Goal: Task Accomplishment & Management: Manage account settings

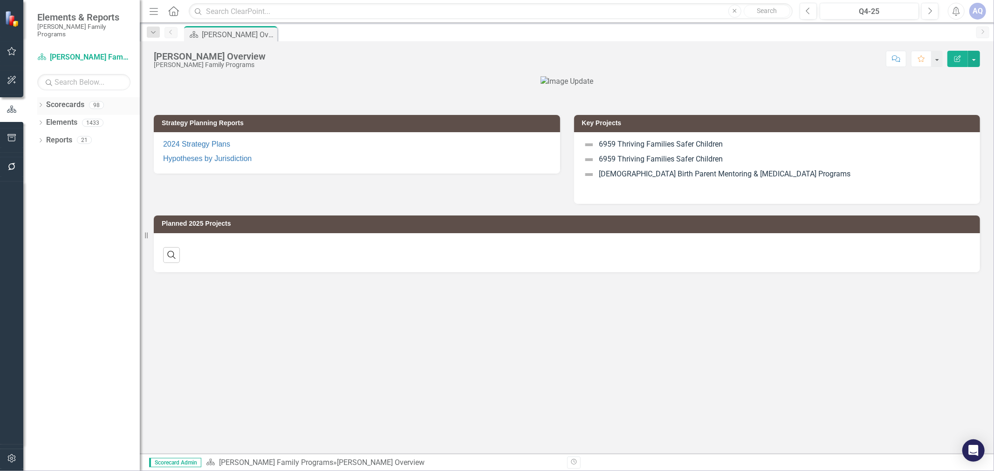
click at [39, 103] on icon "Dropdown" at bounding box center [40, 105] width 7 height 5
click at [47, 120] on icon "Dropdown" at bounding box center [45, 123] width 7 height 6
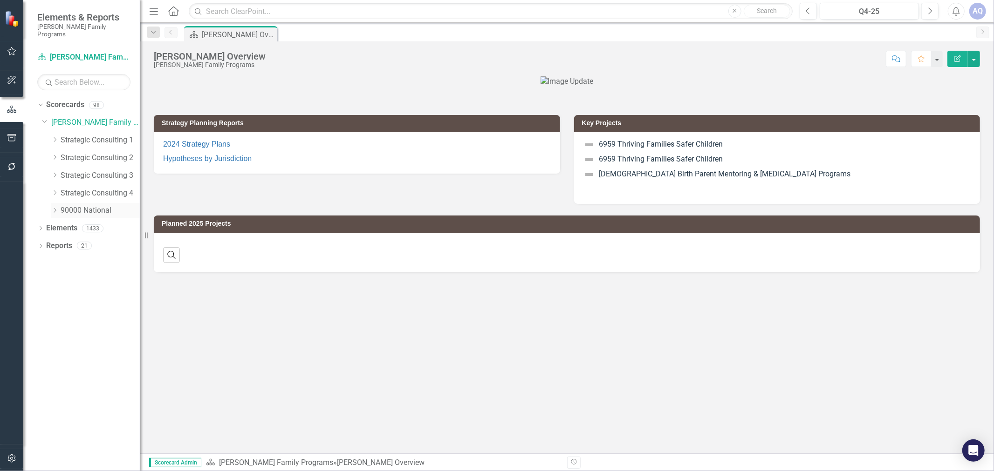
click at [54, 208] on icon "Dropdown" at bounding box center [54, 211] width 7 height 6
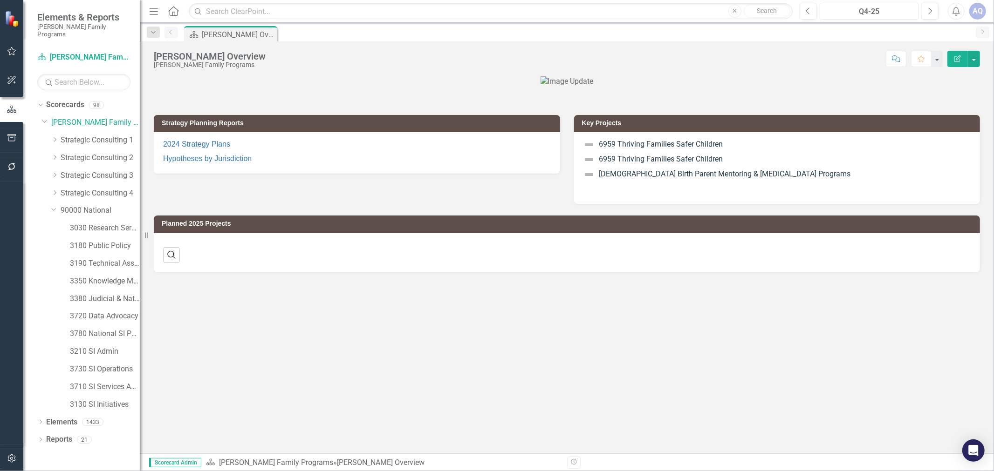
click at [847, 9] on div "Q4-25" at bounding box center [869, 11] width 93 height 11
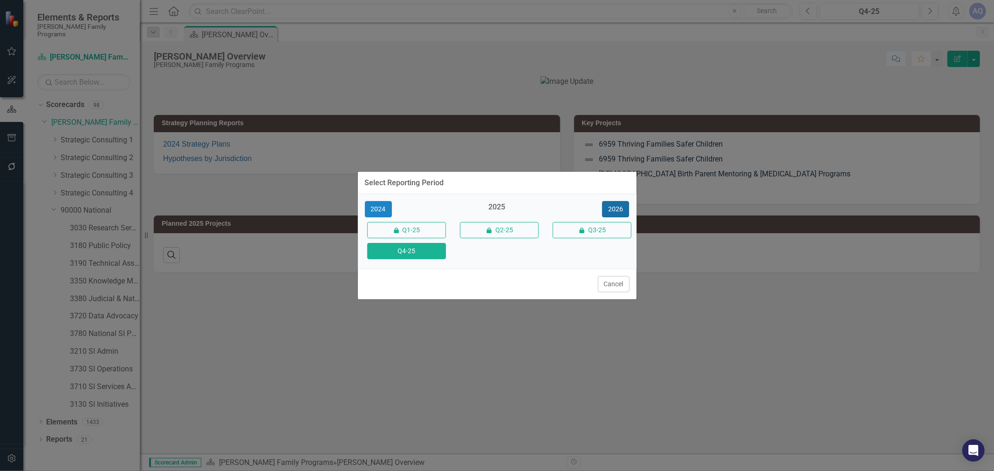
click at [618, 212] on button "2026" at bounding box center [615, 209] width 27 height 16
click at [426, 258] on button "Q4-26" at bounding box center [406, 251] width 79 height 16
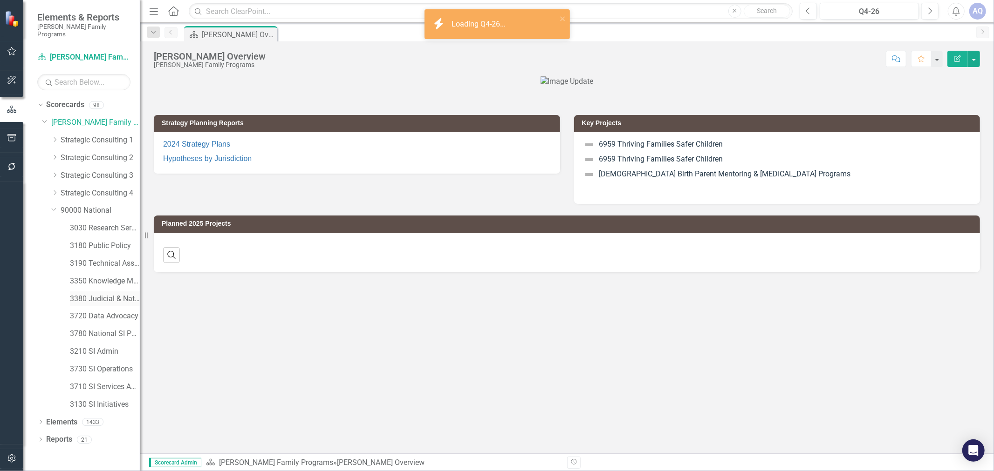
click at [112, 294] on link "3380 Judicial & National Engage" at bounding box center [105, 299] width 70 height 11
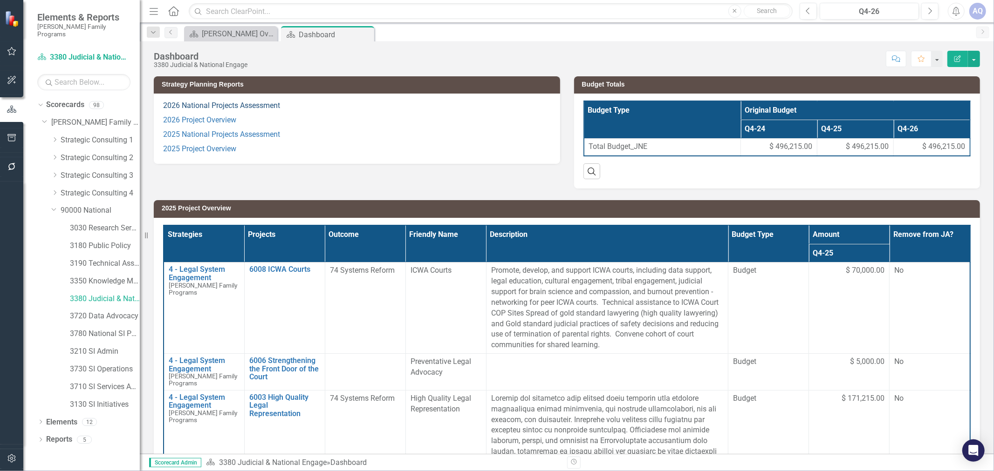
click at [216, 106] on link "2026 National Projects Assessment" at bounding box center [221, 105] width 117 height 9
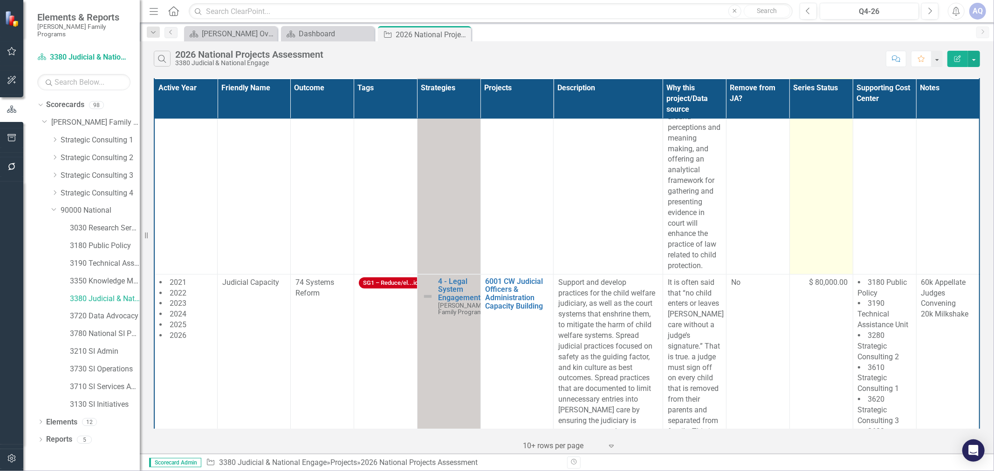
scroll to position [673, 0]
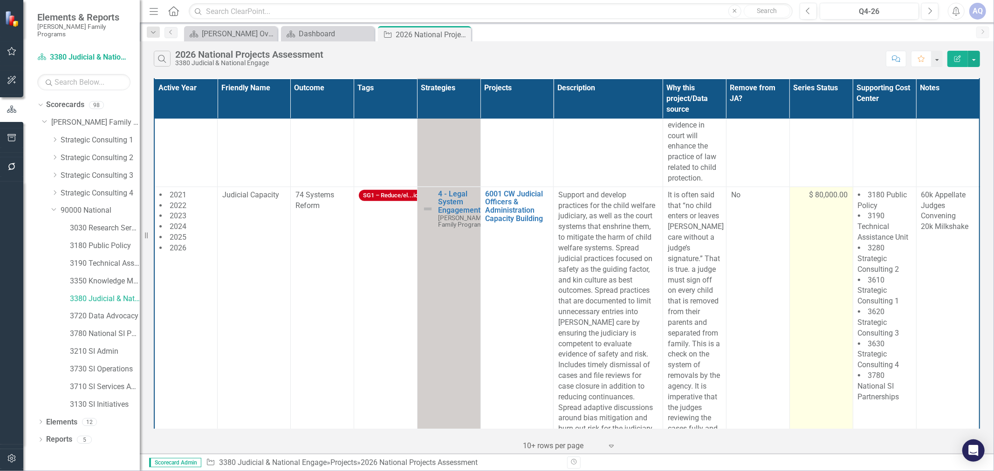
click at [820, 210] on td "$ 80,000.00" at bounding box center [820, 477] width 63 height 581
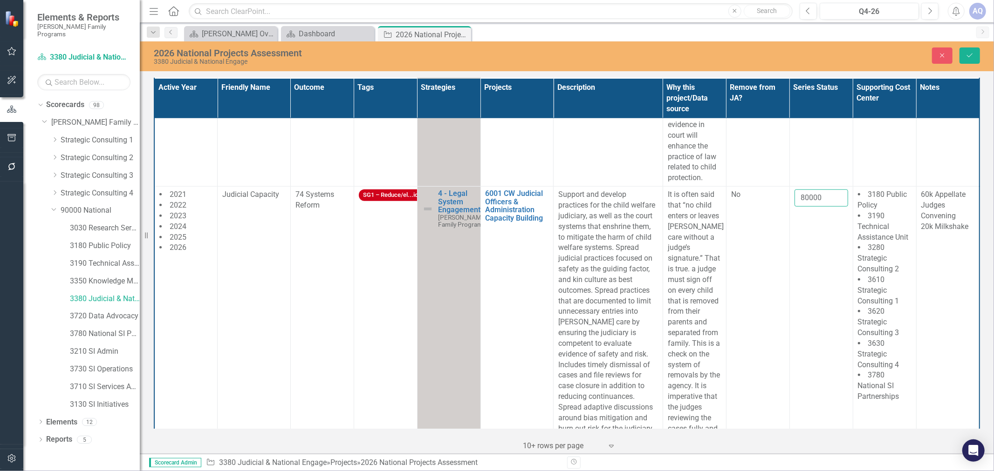
click at [820, 197] on input "80000" at bounding box center [821, 198] width 54 height 17
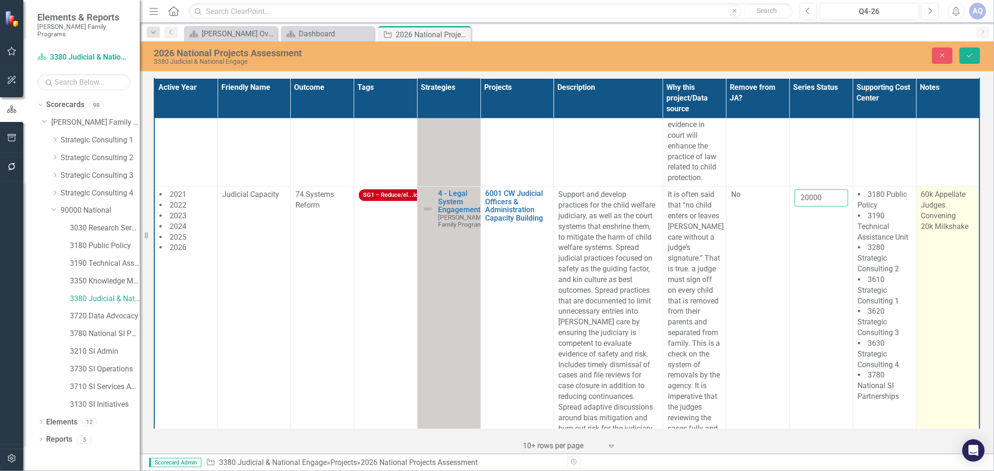
type input "20000"
click button "Save" at bounding box center [969, 56] width 20 height 16
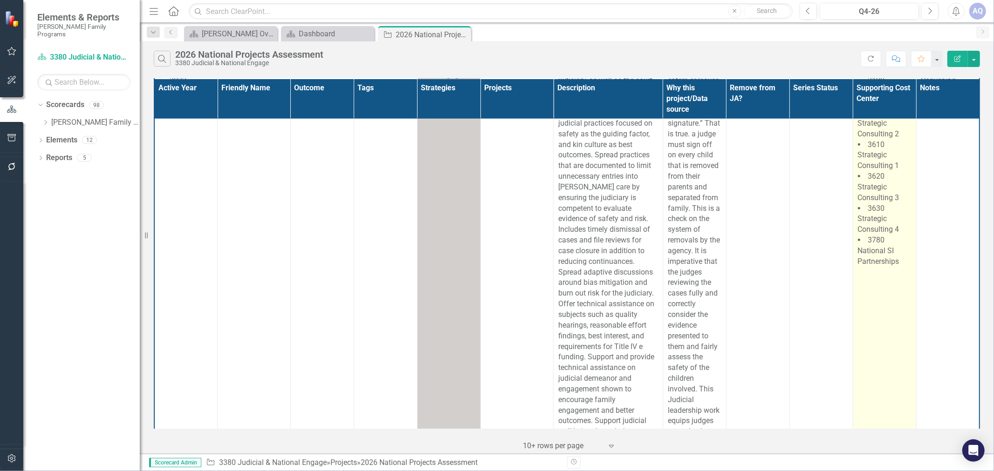
scroll to position [621, 0]
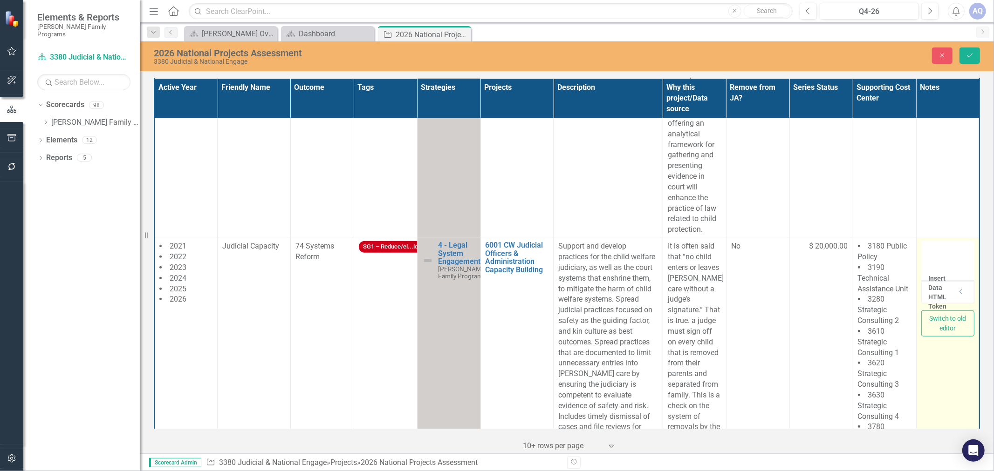
type textarea "<p>60k Appellate Judges Convening<br>20k Milkshake</p>"
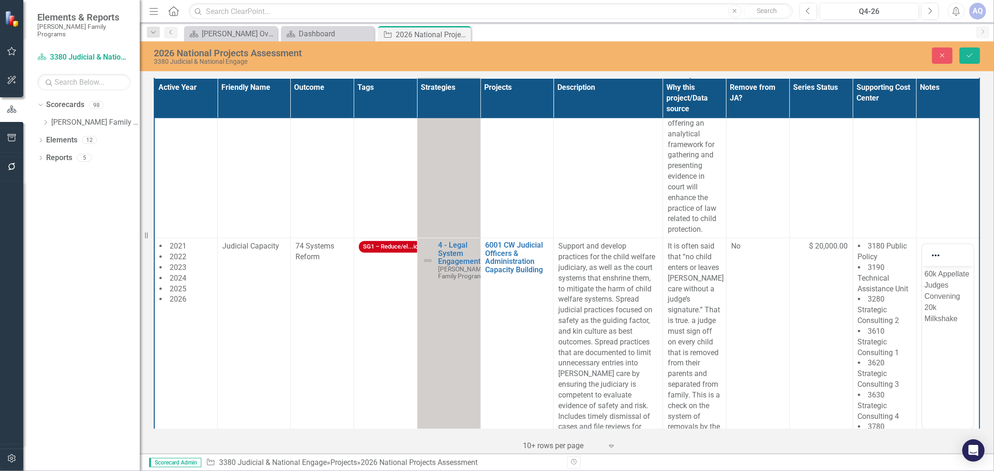
scroll to position [0, 0]
drag, startPoint x: 925, startPoint y: 308, endPoint x: 915, endPoint y: 262, distance: 46.7
click at [921, 266] on html "60k Appellate Judges Convening 20k Milkshake" at bounding box center [946, 336] width 51 height 140
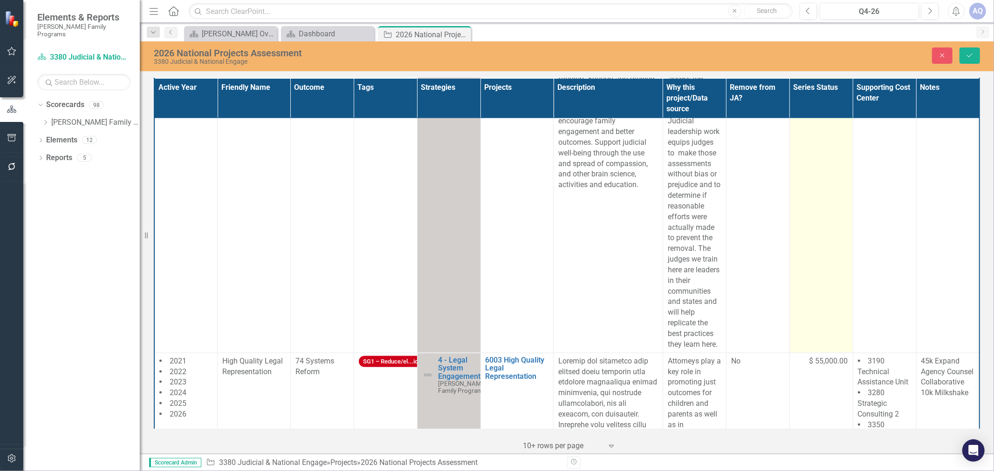
scroll to position [1242, 0]
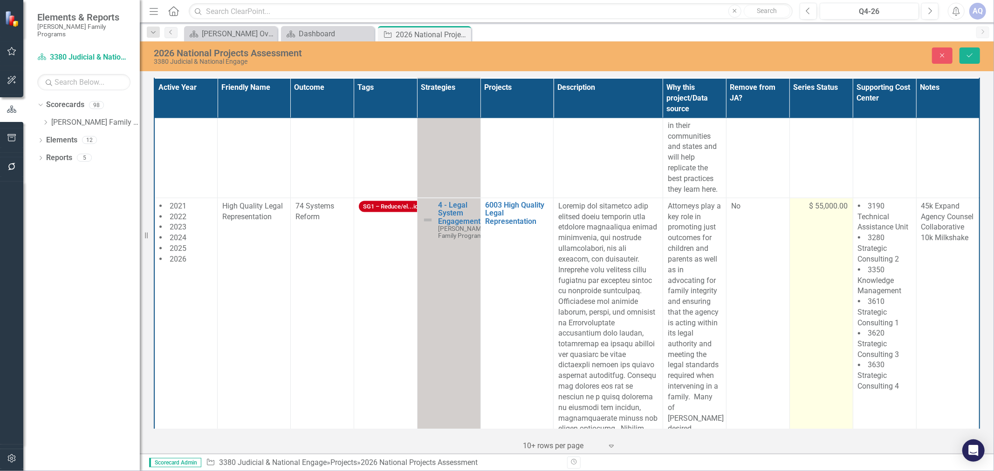
click at [811, 275] on td "$ 55,000.00" at bounding box center [820, 414] width 63 height 432
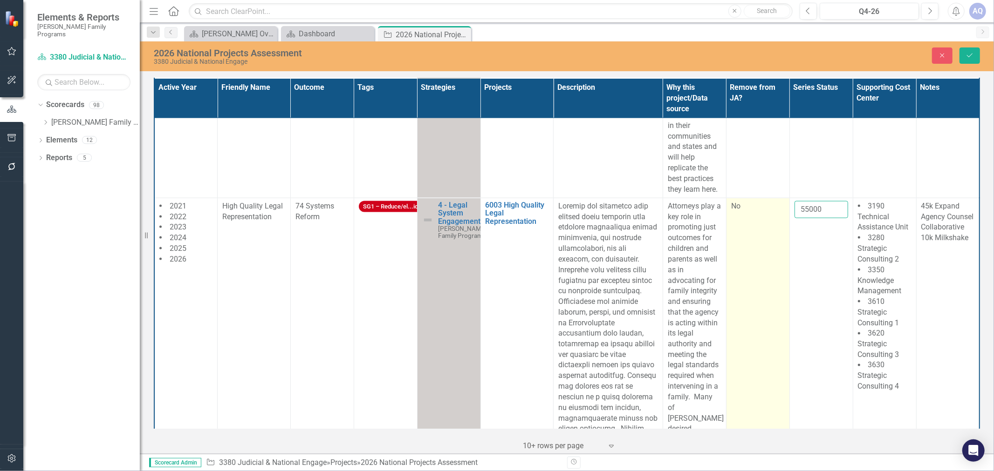
drag, startPoint x: 820, startPoint y: 222, endPoint x: 763, endPoint y: 216, distance: 58.1
click at [763, 216] on tr "2021 2022 2023 2024 2025 2026 High Quality Legal Representation 74 Systems Refo…" at bounding box center [566, 414] width 825 height 432
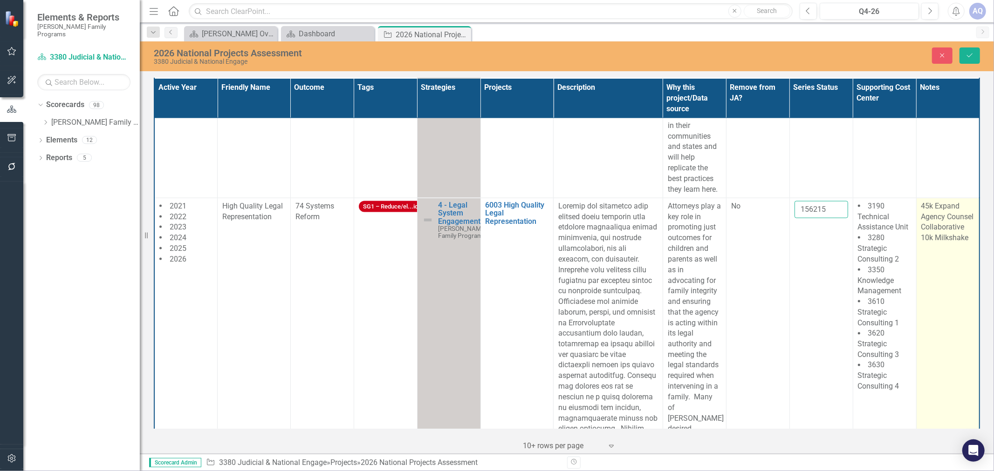
type input "156215"
click at [942, 244] on p "45k Expand Agency Counsel Collaborative 10k Milkshake" at bounding box center [947, 222] width 53 height 42
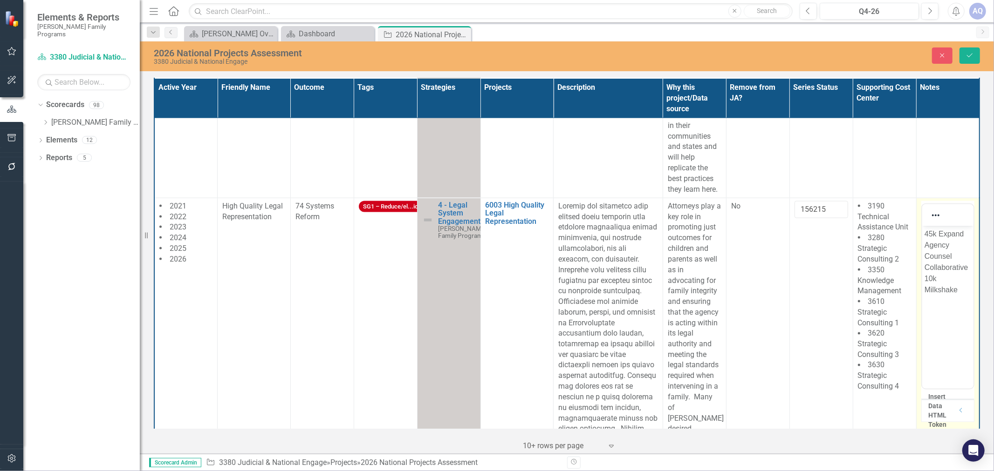
scroll to position [0, 0]
click at [944, 290] on p "45k Expand Agency Counsel Collaborative 10k Milkshake" at bounding box center [947, 261] width 47 height 67
drag, startPoint x: 965, startPoint y: 294, endPoint x: 895, endPoint y: 214, distance: 106.3
click at [921, 226] on html "45k Expand Agency Counsel Collaborative 10k Milkshake" at bounding box center [946, 296] width 51 height 140
paste body "Rich Text Area. Press ALT-0 for help."
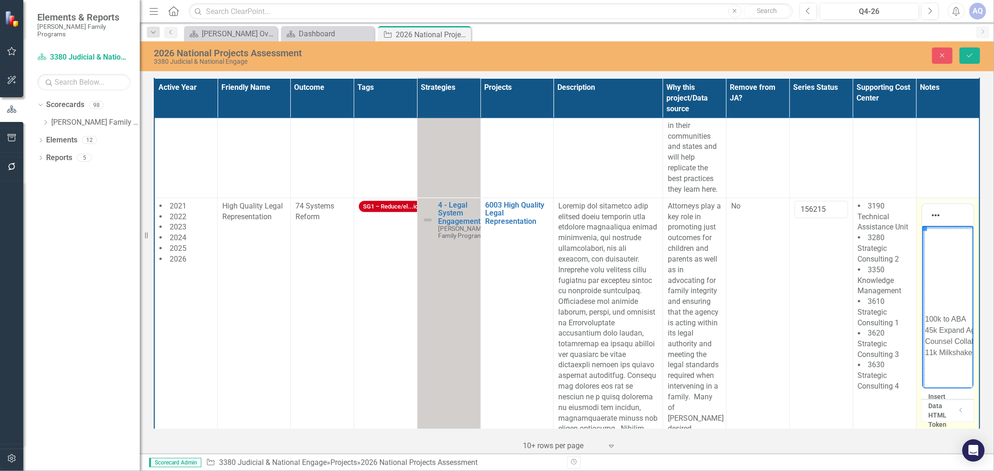
click at [945, 320] on td "100k to ABA 45k Expand Agency Counsel Collaborative 11k Milkshake" at bounding box center [965, 336] width 83 height 215
click at [954, 273] on body "Rich Text Area. Press ALT-0 for help." at bounding box center [946, 296] width 51 height 140
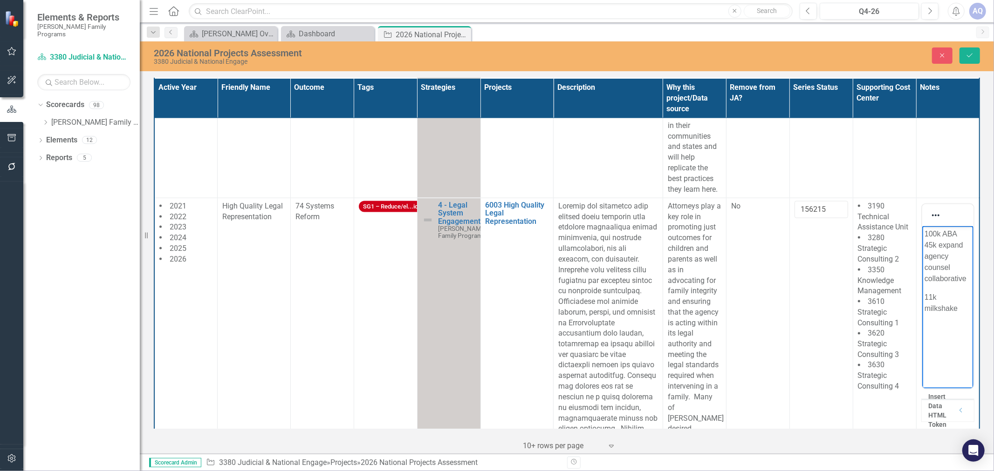
drag, startPoint x: 927, startPoint y: 298, endPoint x: 1893, endPoint y: 550, distance: 998.9
click at [927, 298] on p "11k milkshake" at bounding box center [947, 303] width 47 height 22
click at [968, 59] on button "Save" at bounding box center [969, 56] width 20 height 16
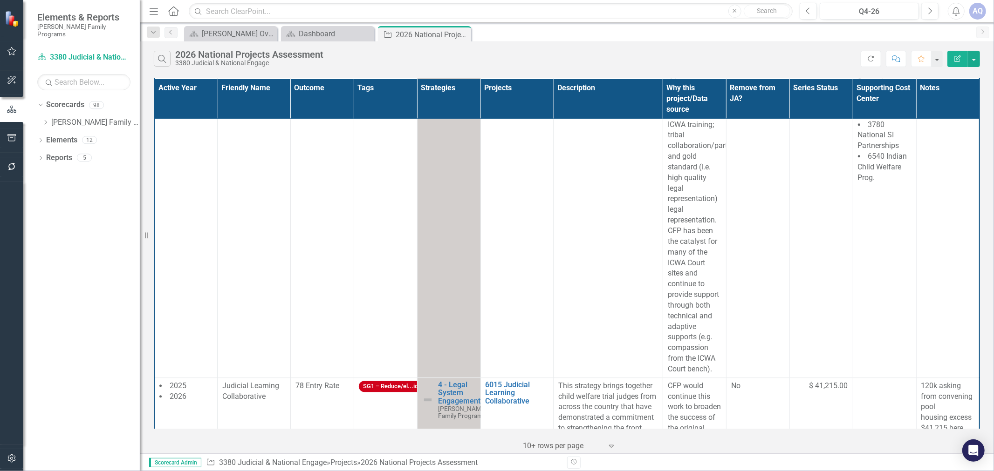
scroll to position [2225, 0]
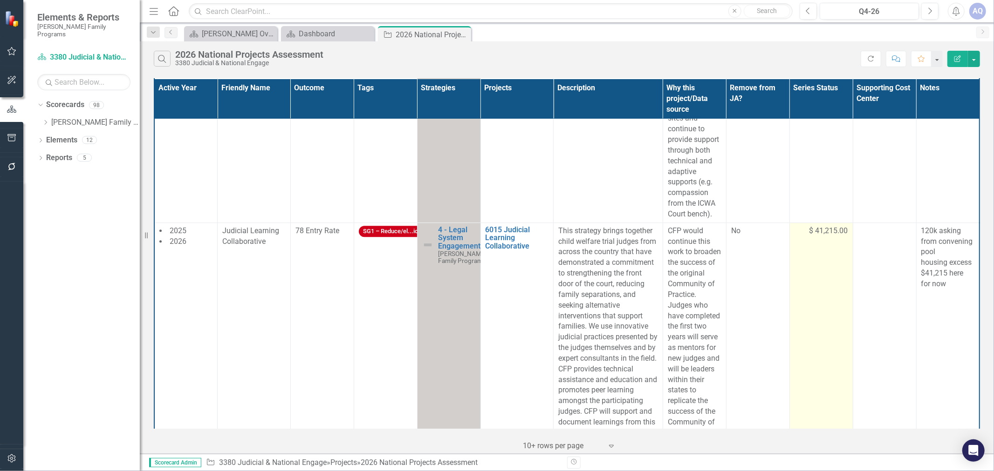
click at [836, 277] on td "$ 41,215.00" at bounding box center [820, 353] width 63 height 261
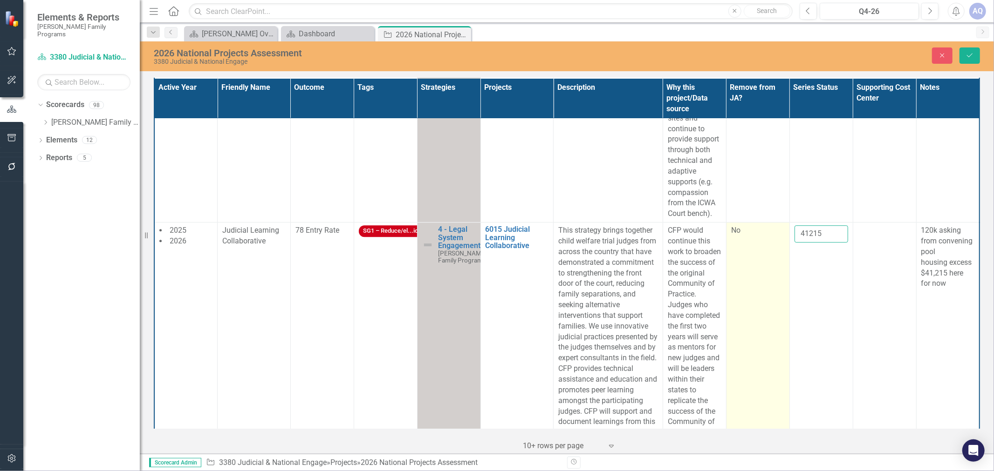
drag, startPoint x: 824, startPoint y: 225, endPoint x: 767, endPoint y: 218, distance: 58.2
click at [767, 223] on tr "2025 2026 Judicial Learning Collaborative 78 Entry Rate SG1 – Reduce/el...ion 4…" at bounding box center [566, 353] width 825 height 261
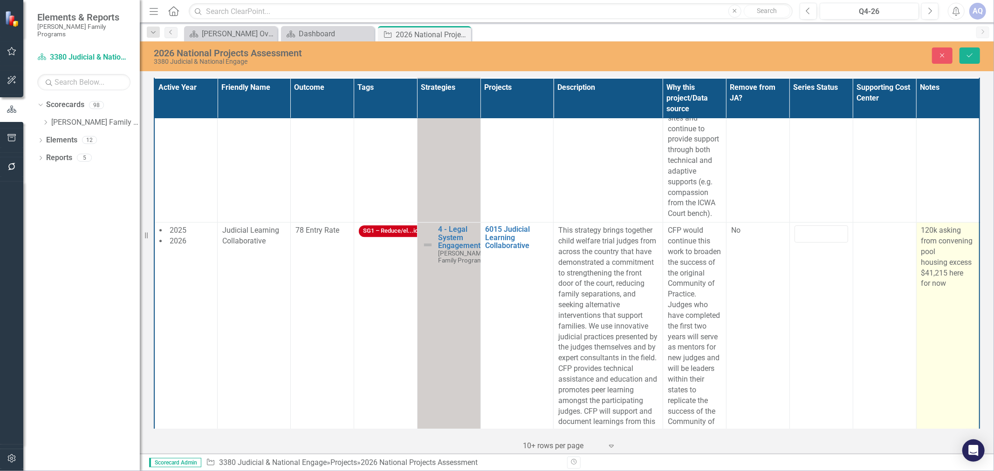
click at [925, 290] on td "120k asking from convening pool housing excess $41,215 here for now" at bounding box center [947, 353] width 63 height 261
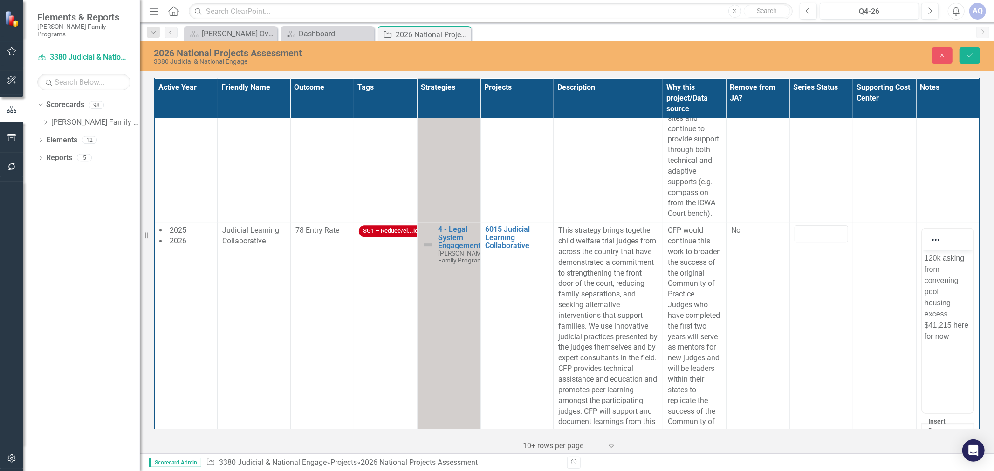
scroll to position [0, 0]
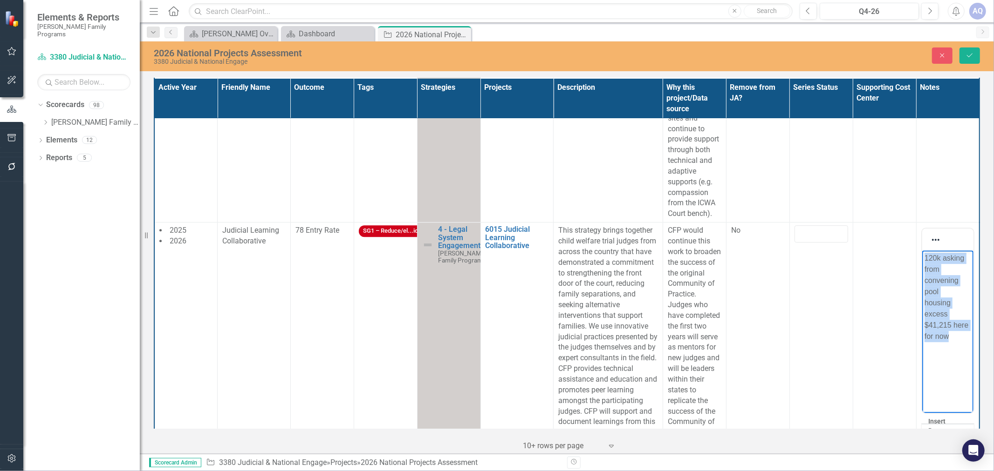
drag, startPoint x: 959, startPoint y: 337, endPoint x: 1835, endPoint y: 507, distance: 892.5
click at [921, 251] on html "120k asking from convening pool housing excess $41,215 here for now" at bounding box center [946, 321] width 51 height 140
click at [968, 55] on icon "Save" at bounding box center [969, 55] width 8 height 7
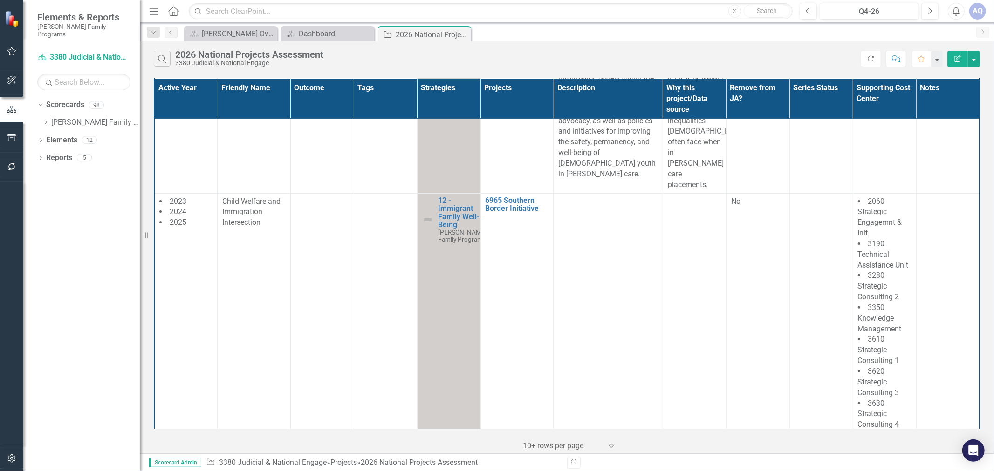
scroll to position [3198, 0]
